Goal: Task Accomplishment & Management: Complete application form

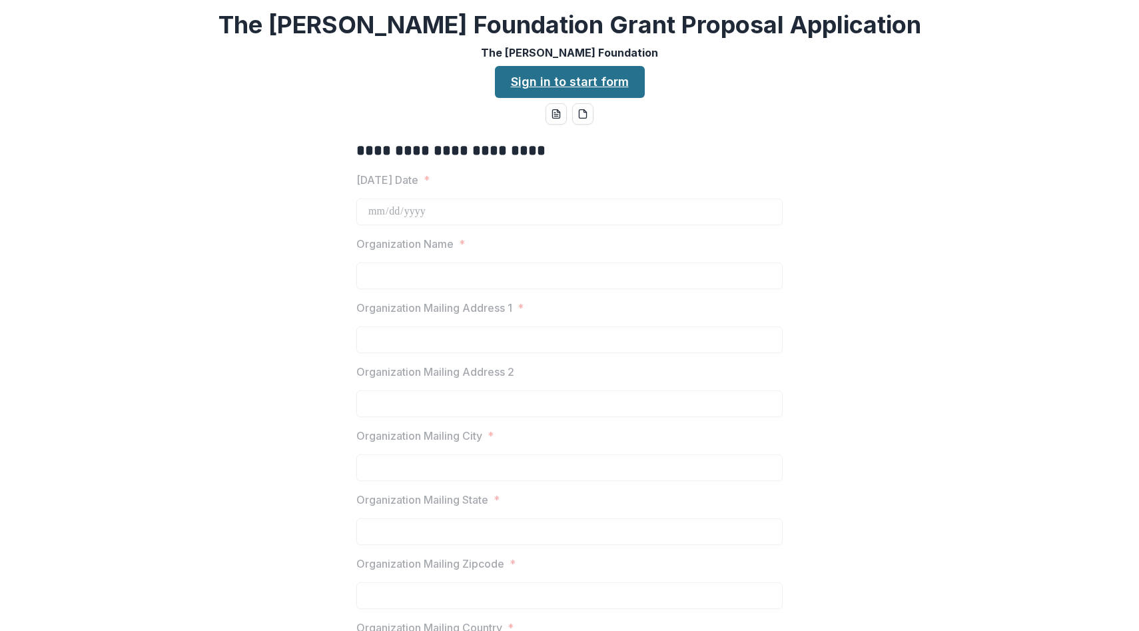
click at [568, 87] on link "Sign in to start form" at bounding box center [570, 82] width 150 height 32
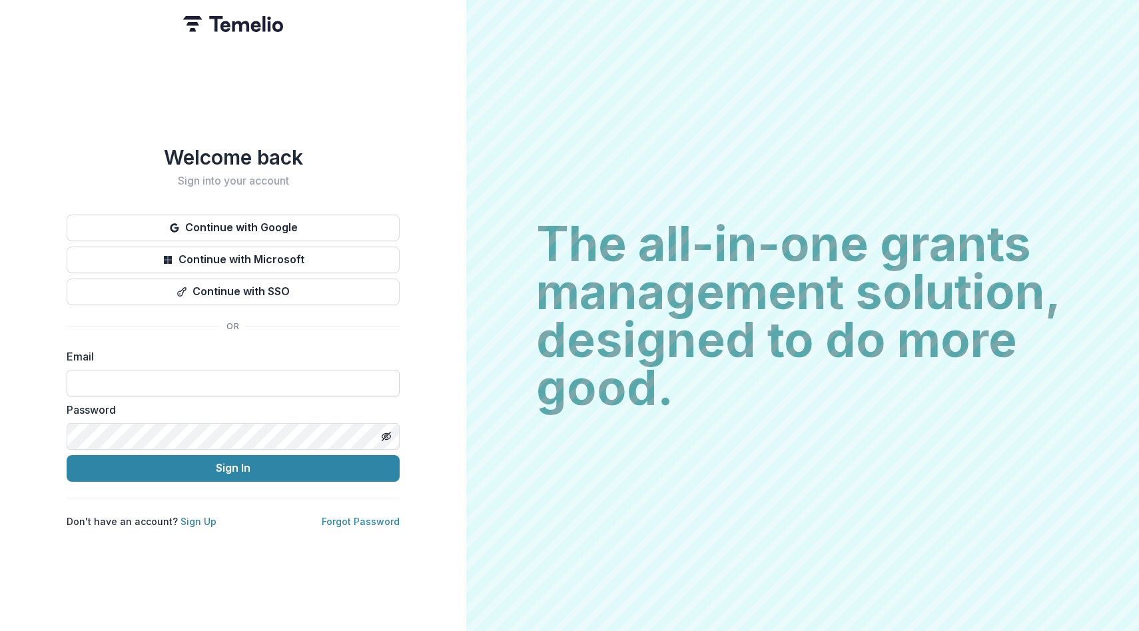
click at [186, 374] on input at bounding box center [233, 383] width 333 height 27
type input "**********"
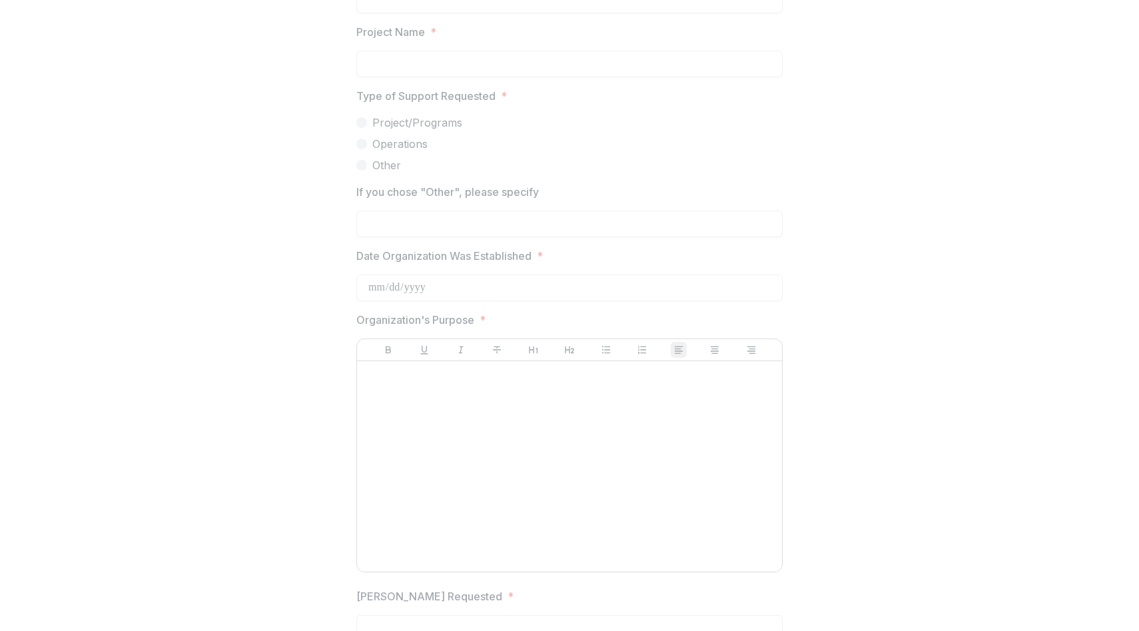
scroll to position [1551, 0]
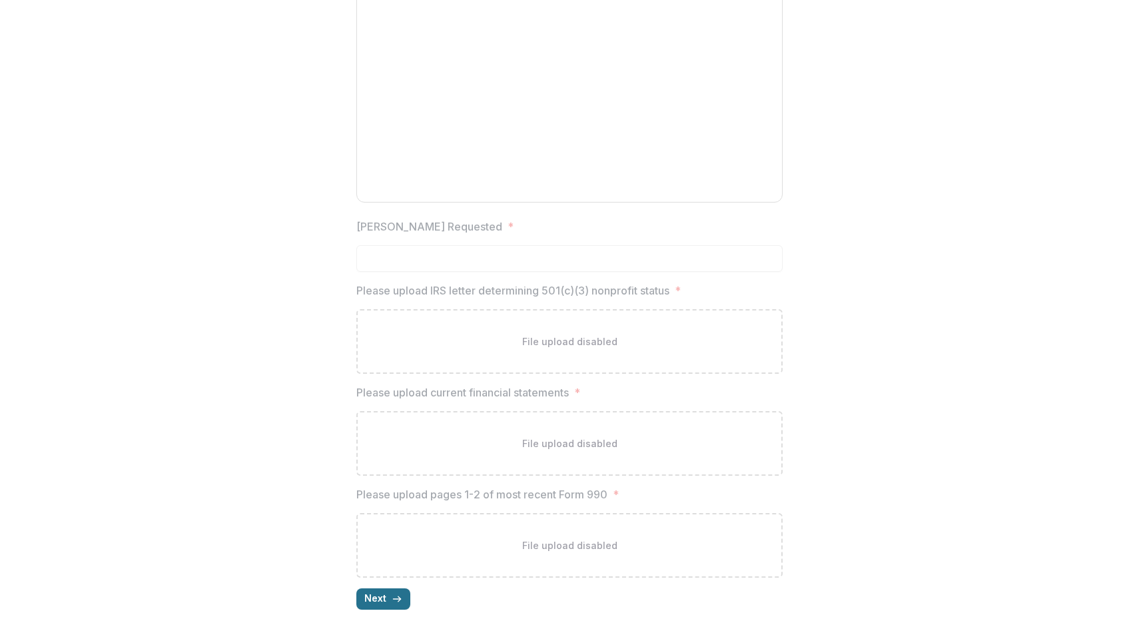
click at [386, 596] on button "Next" at bounding box center [383, 598] width 54 height 21
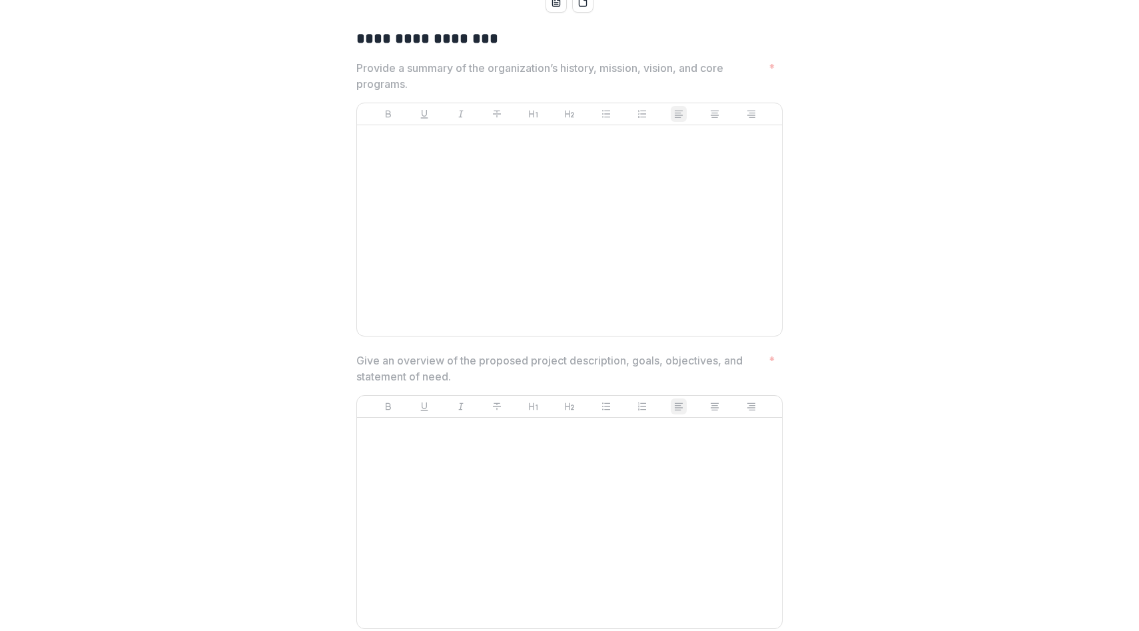
scroll to position [0, 0]
